Goal: Use online tool/utility: Utilize a website feature to perform a specific function

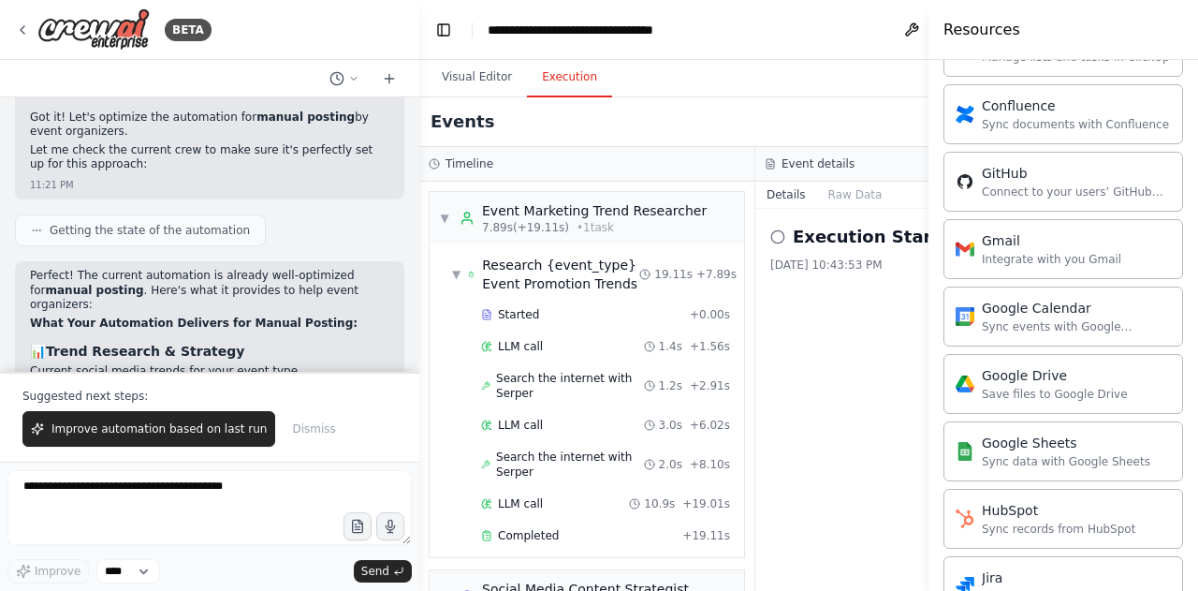
drag, startPoint x: 728, startPoint y: 270, endPoint x: 730, endPoint y: 314, distance: 44.0
click at [755, 314] on div "Execution Started 9/19/2025, 10:43:53 PM" at bounding box center [923, 400] width 336 height 382
click at [926, 33] on button "Toggle Sidebar" at bounding box center [928, 295] width 15 height 591
click at [1034, 33] on div "Resources" at bounding box center [1063, 30] width 270 height 60
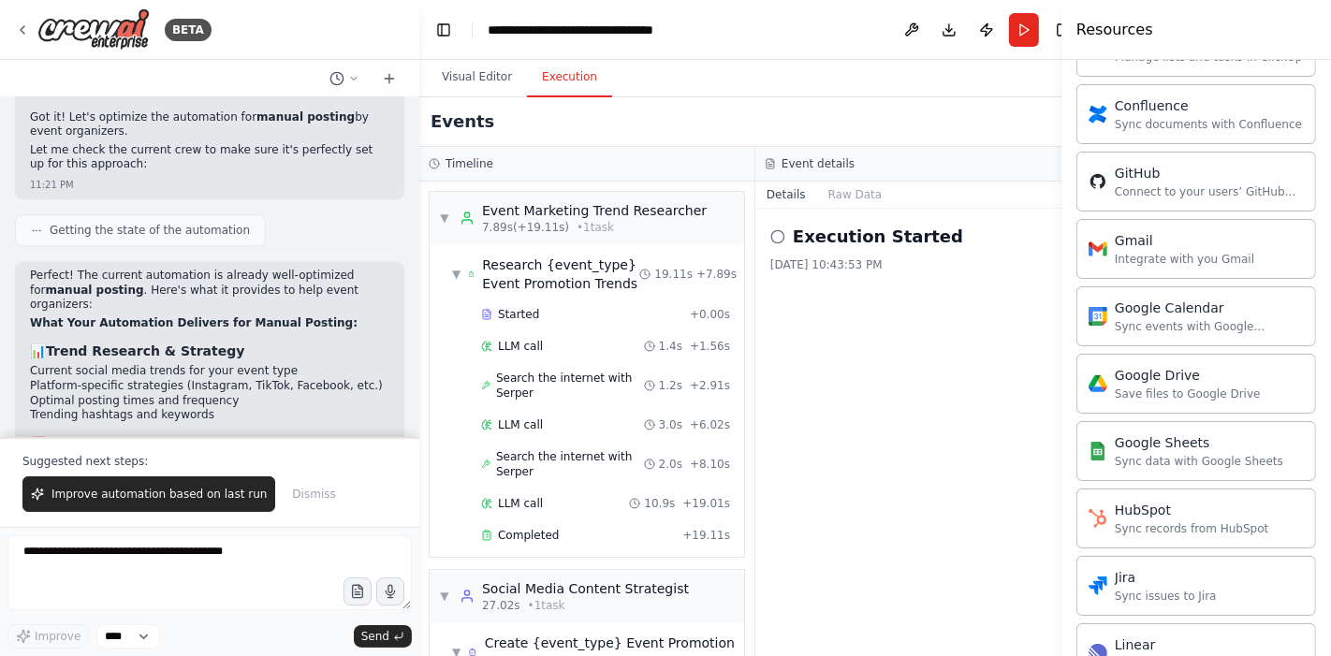
scroll to position [661, 0]
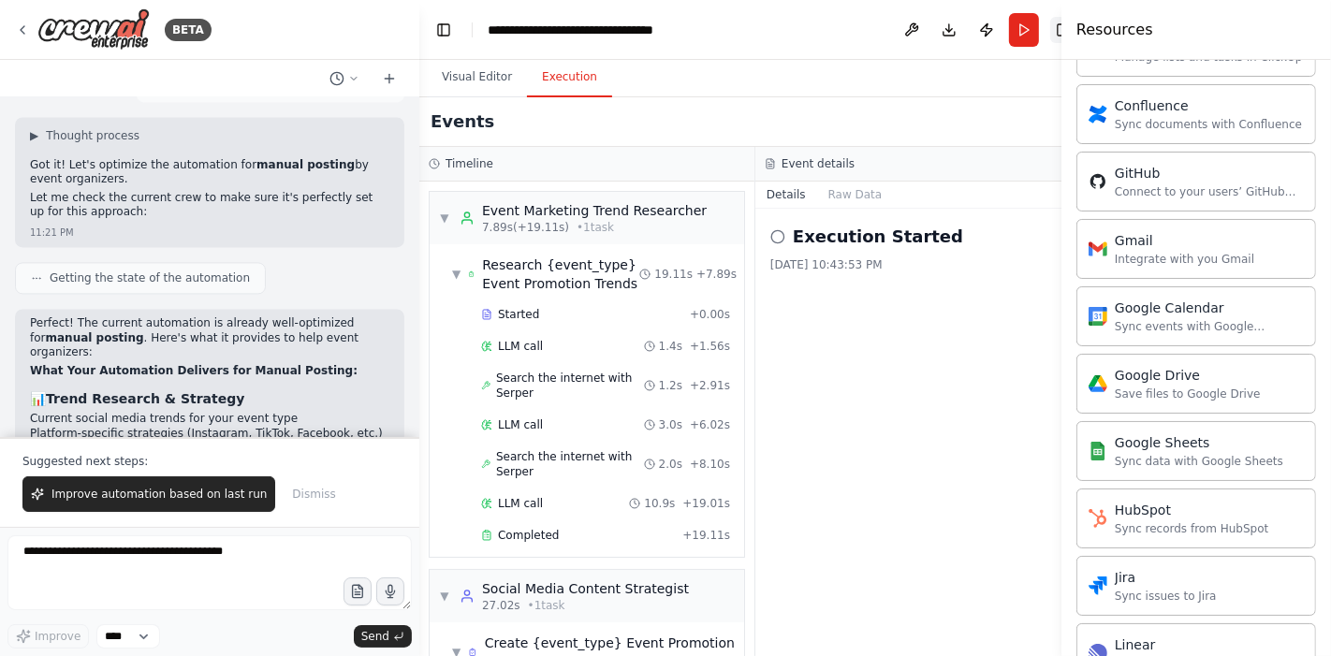
click at [1050, 41] on button "Toggle Right Sidebar" at bounding box center [1063, 30] width 26 height 26
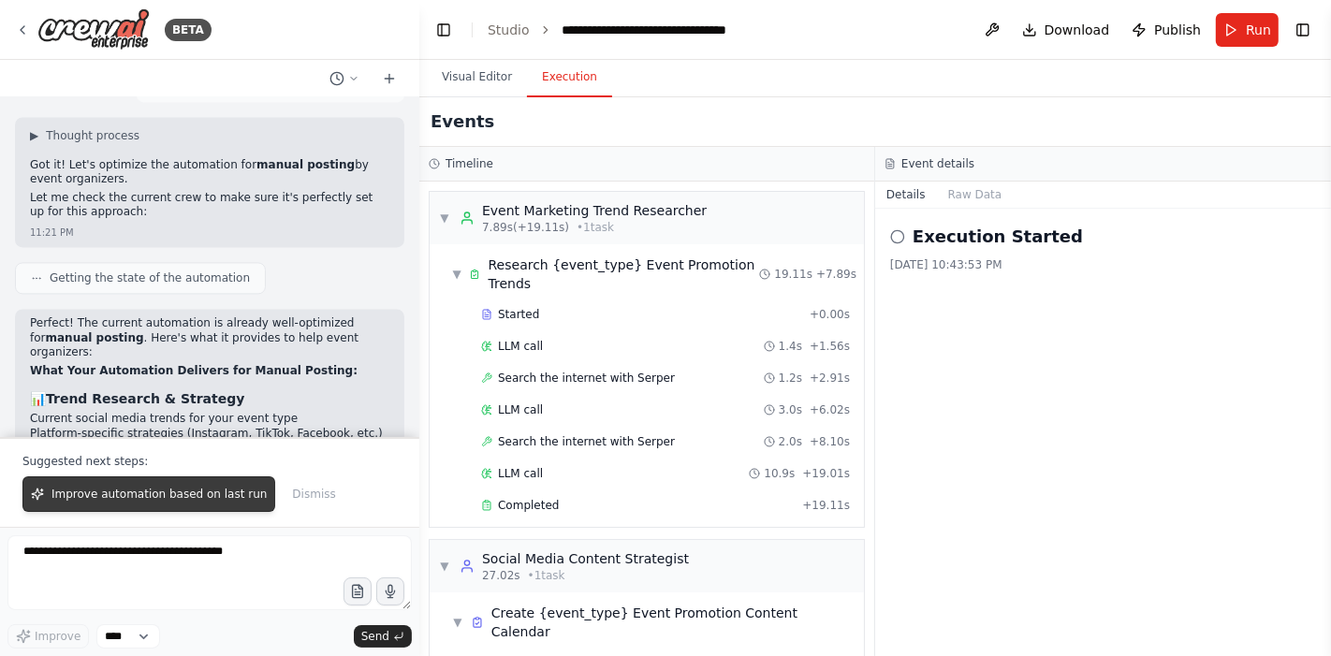
click at [205, 496] on span "Improve automation based on last run" at bounding box center [158, 494] width 215 height 15
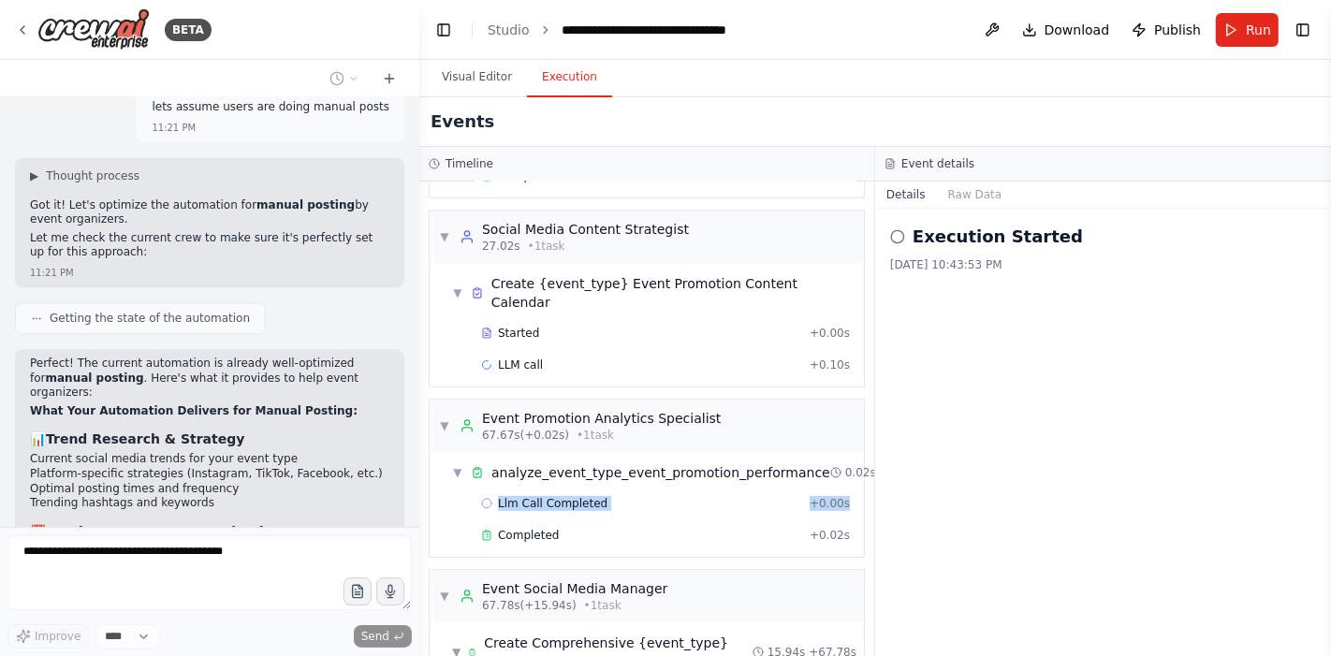
scroll to position [329, 19]
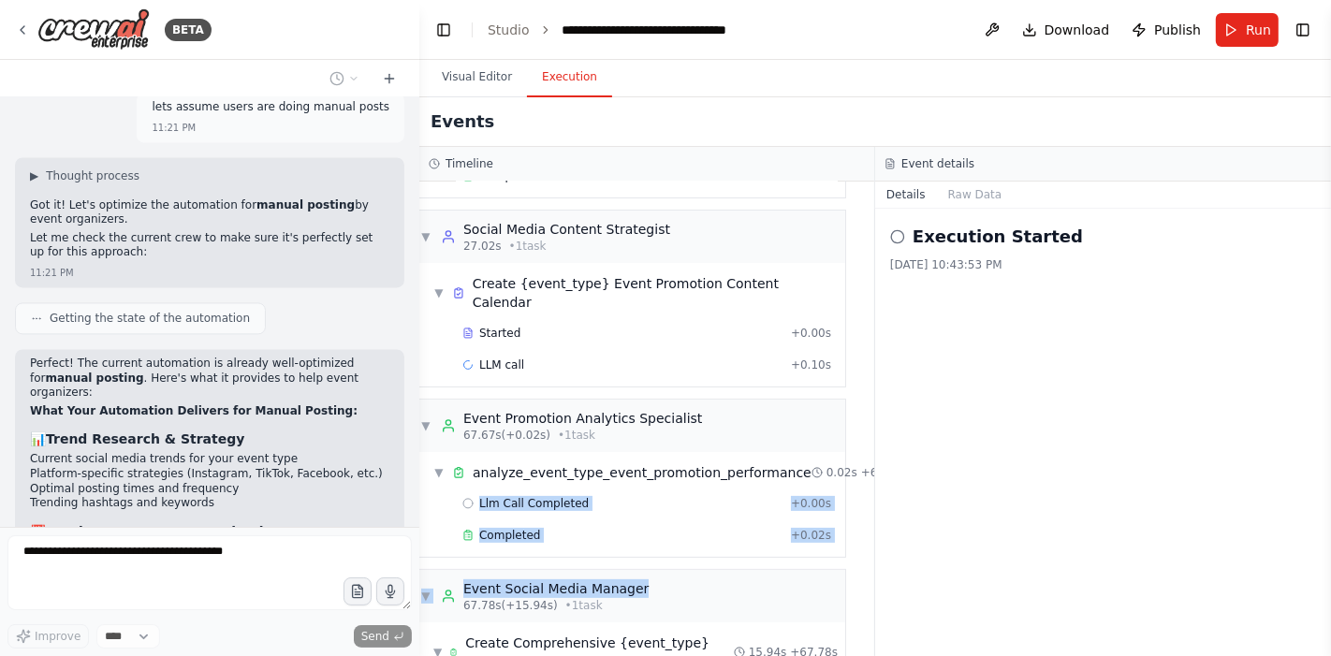
drag, startPoint x: 854, startPoint y: 449, endPoint x: 853, endPoint y: 547, distance: 97.3
click at [853, 547] on div "▼ Event Marketing Trend Researcher 7.89s (+19.11s) • 1 task ▼ Research {event_t…" at bounding box center [646, 419] width 455 height 475
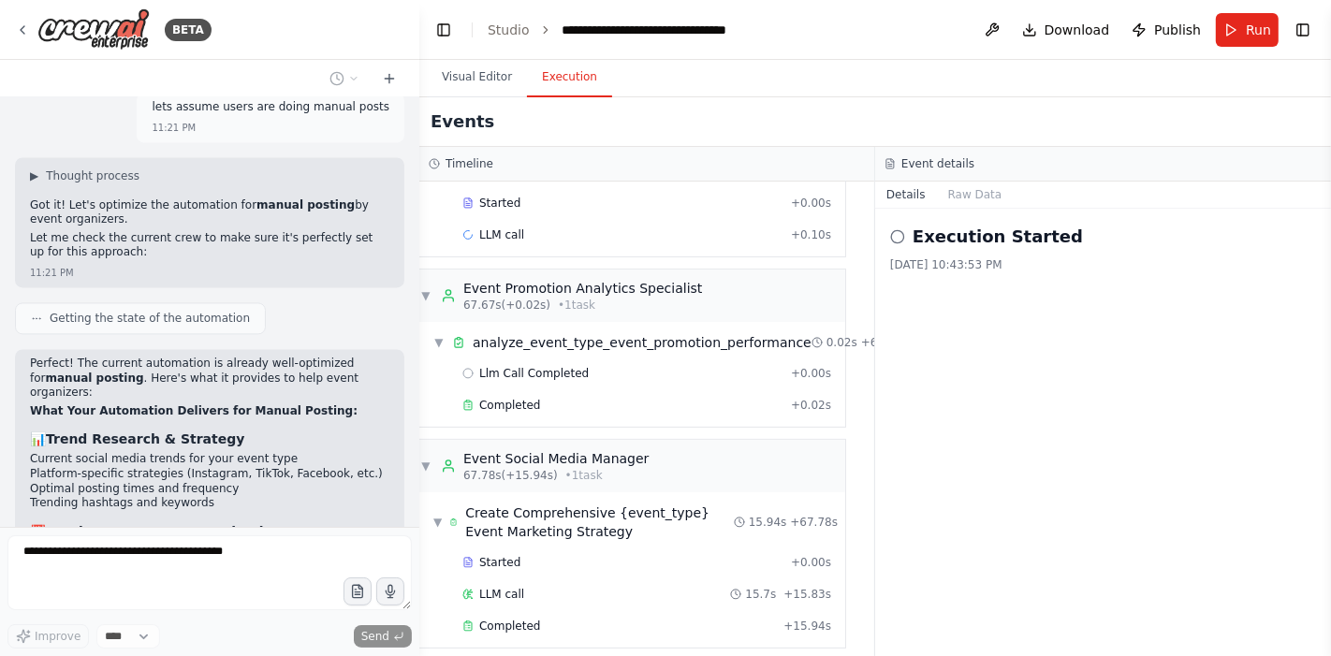
click at [962, 533] on div "Execution Started 9/19/2025, 10:43:53 PM" at bounding box center [1103, 432] width 456 height 447
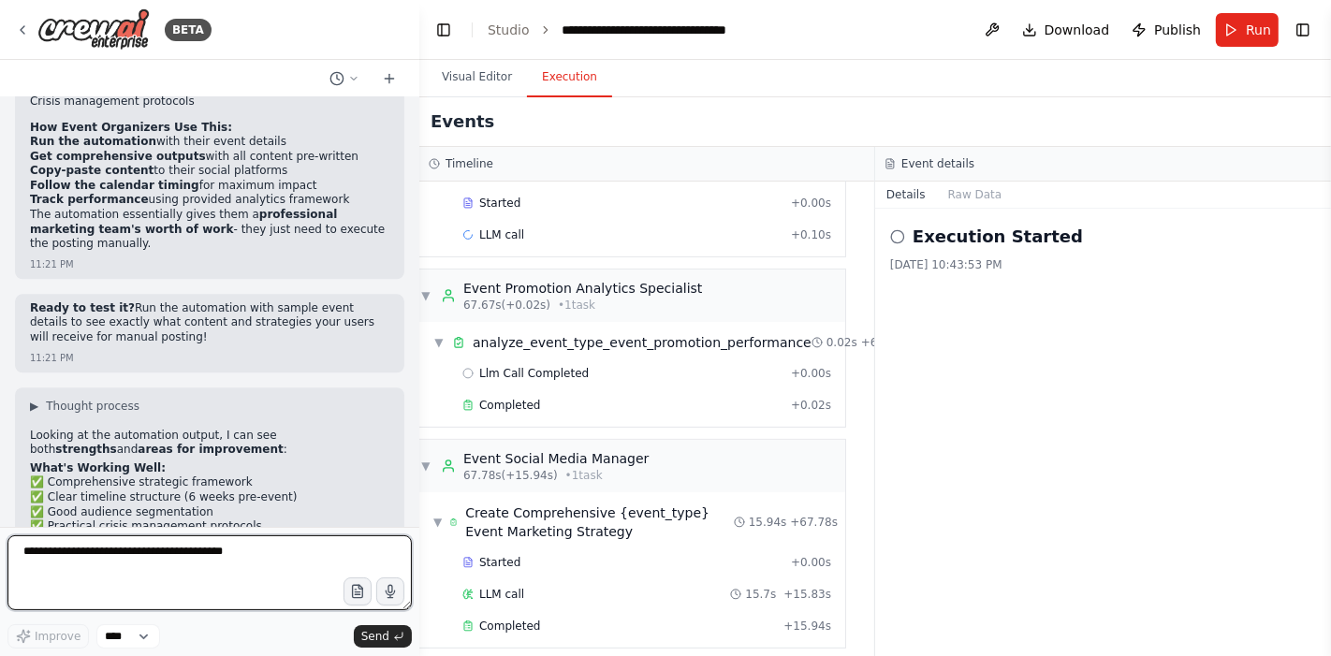
scroll to position [16032, 0]
